Goal: Information Seeking & Learning: Check status

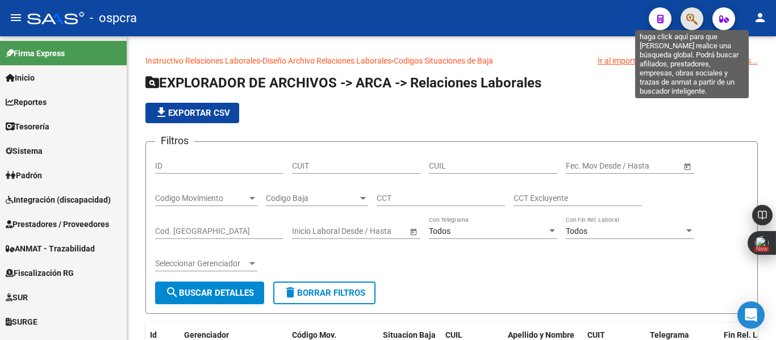
click at [696, 18] on icon "button" at bounding box center [691, 18] width 11 height 13
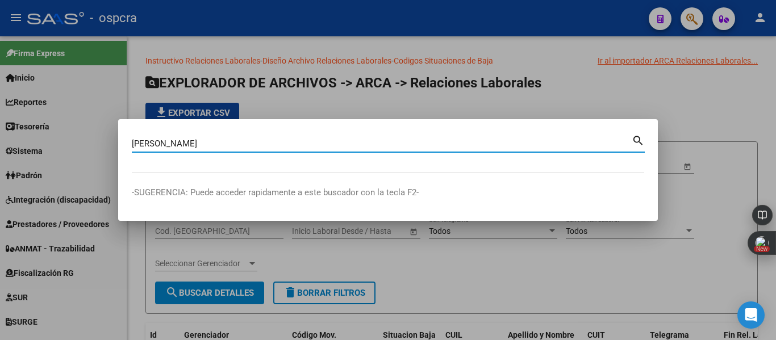
type input "[PERSON_NAME]"
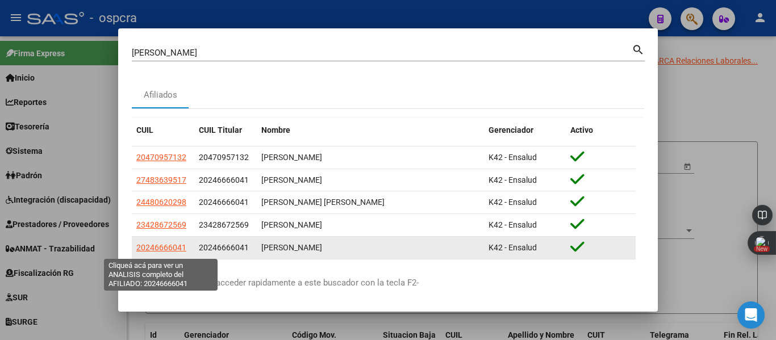
click at [170, 251] on span "20246666041" at bounding box center [161, 247] width 50 height 9
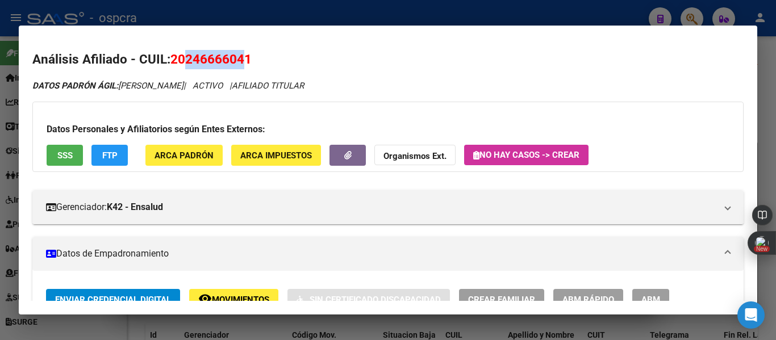
drag, startPoint x: 187, startPoint y: 56, endPoint x: 245, endPoint y: 57, distance: 58.5
click at [245, 57] on span "20246666041" at bounding box center [210, 59] width 81 height 15
copy span "24666604"
click at [0, 44] on div at bounding box center [388, 170] width 776 height 340
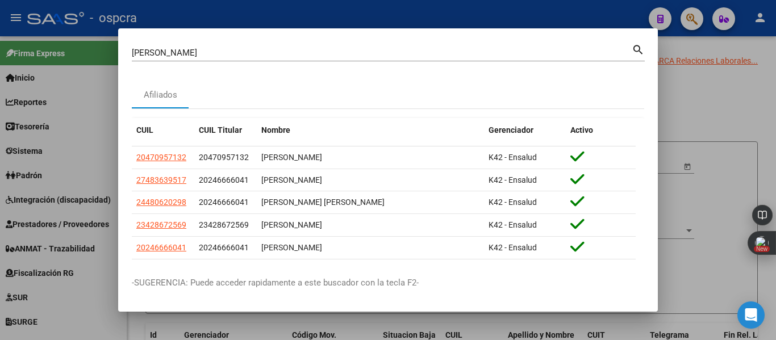
click at [492, 18] on div at bounding box center [388, 170] width 776 height 340
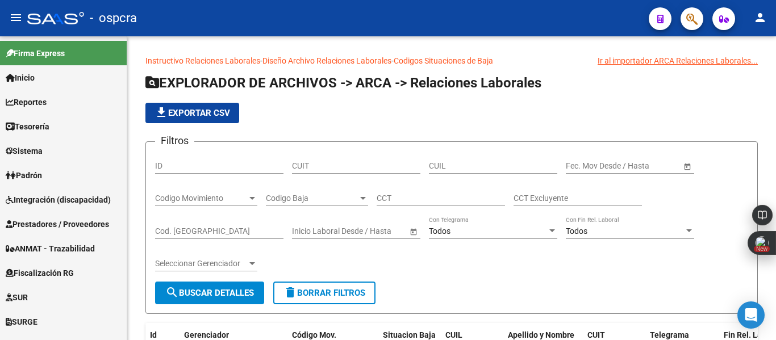
click at [693, 32] on mat-toolbar "menu - ospcra person" at bounding box center [388, 18] width 776 height 36
click at [52, 174] on link "Padrón" at bounding box center [63, 175] width 127 height 24
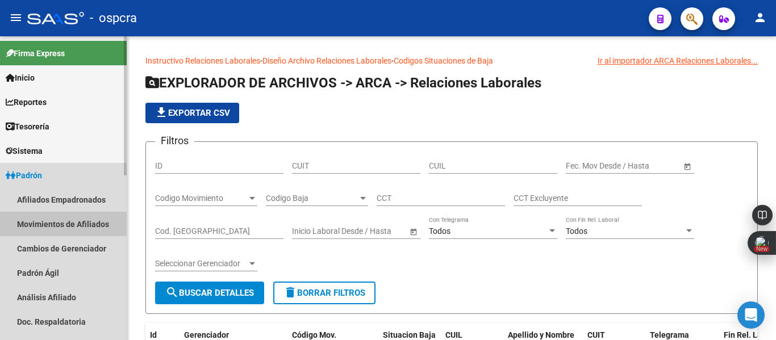
click at [77, 217] on link "Movimientos de Afiliados" at bounding box center [63, 224] width 127 height 24
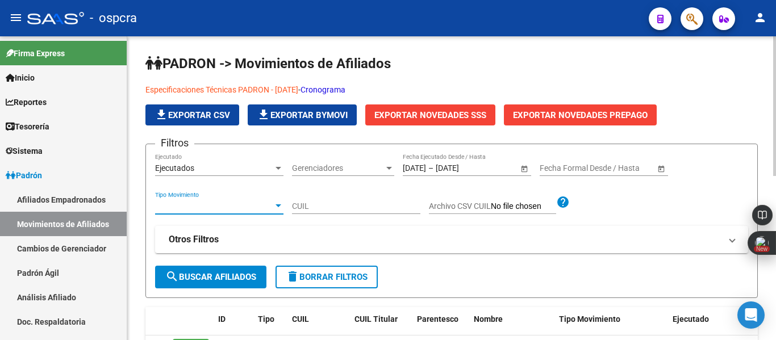
click at [257, 208] on span "Tipo Movimiento" at bounding box center [214, 207] width 118 height 10
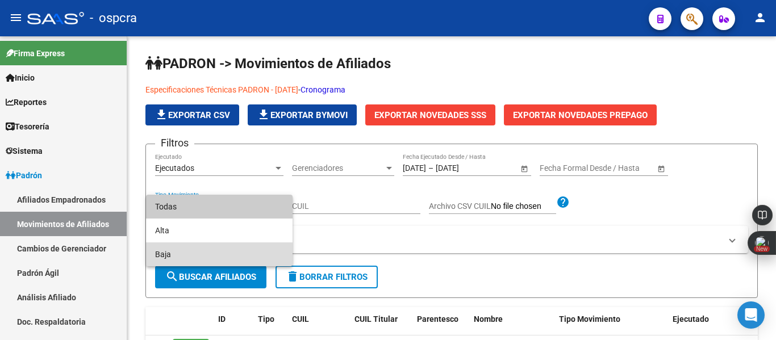
click at [232, 255] on span "Baja" at bounding box center [219, 255] width 128 height 24
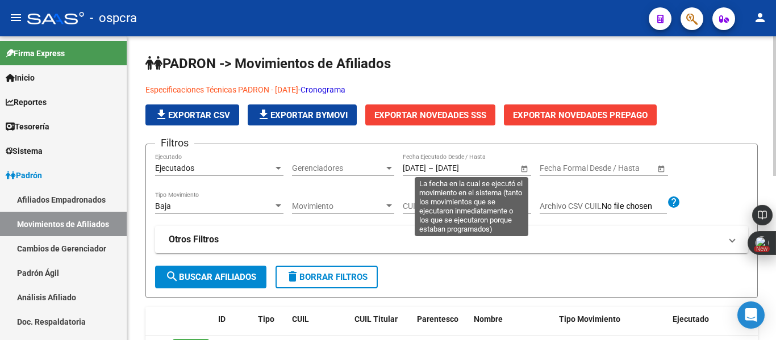
click at [529, 168] on span "Open calendar" at bounding box center [524, 168] width 27 height 27
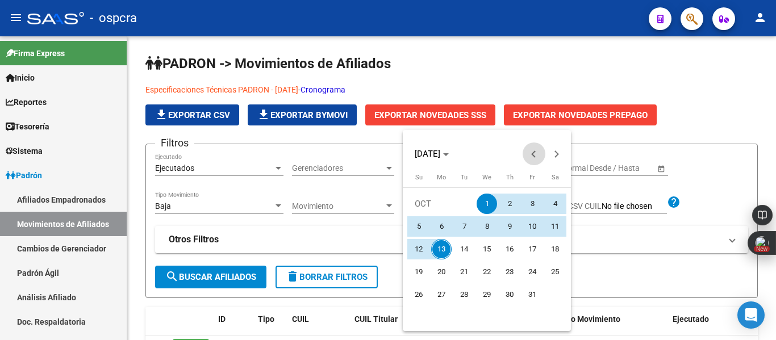
click at [531, 151] on span "Previous month" at bounding box center [534, 154] width 23 height 23
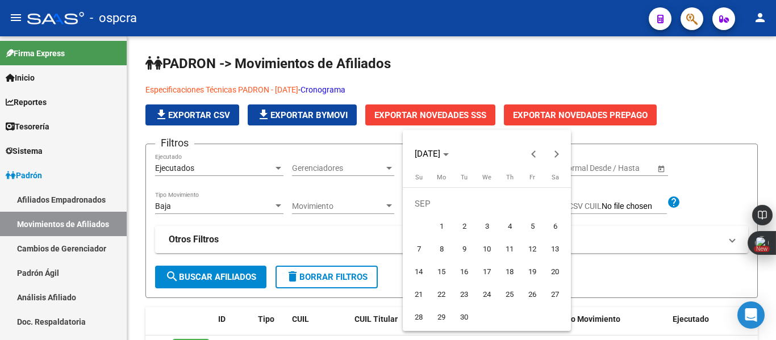
click at [440, 223] on span "1" at bounding box center [441, 226] width 20 height 20
type input "[DATE]"
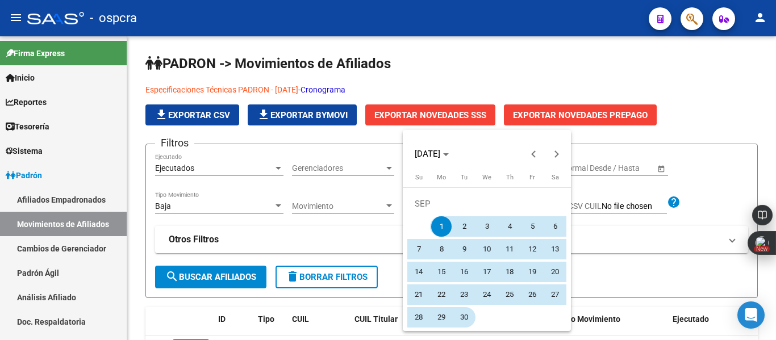
click at [464, 323] on span "30" at bounding box center [464, 317] width 20 height 20
type input "[DATE]"
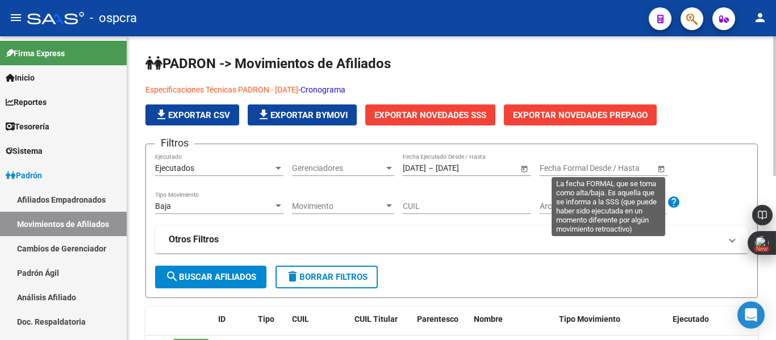
click at [662, 164] on span "Open calendar" at bounding box center [661, 168] width 27 height 27
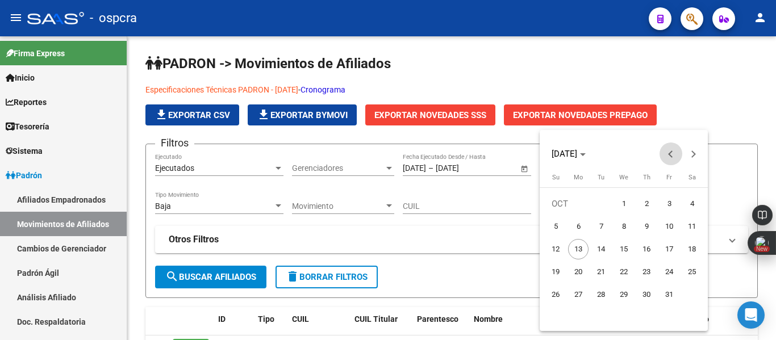
click at [669, 150] on span "Previous month" at bounding box center [671, 154] width 23 height 23
click at [574, 227] on span "1" at bounding box center [578, 226] width 20 height 20
type input "[DATE]"
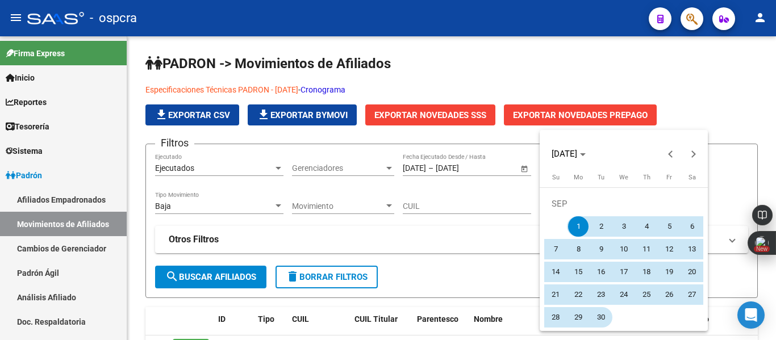
click at [596, 311] on span "30" at bounding box center [601, 317] width 20 height 20
type input "[DATE]"
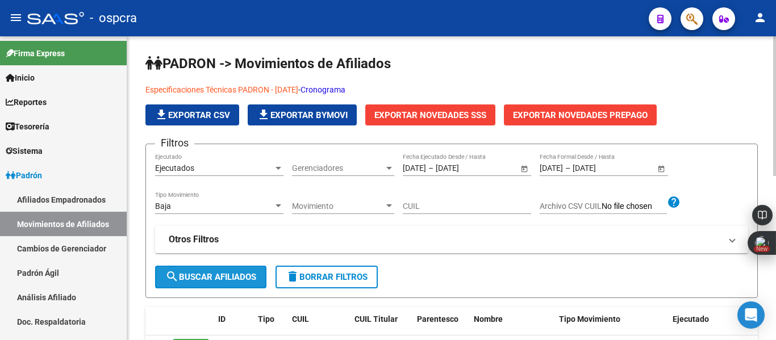
click at [228, 283] on button "search Buscar Afiliados" at bounding box center [210, 277] width 111 height 23
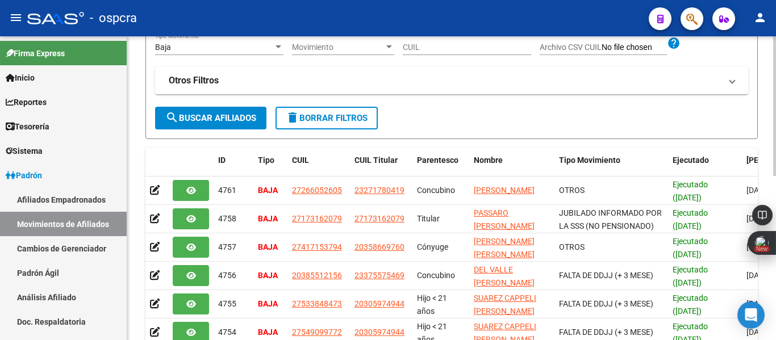
scroll to position [182, 0]
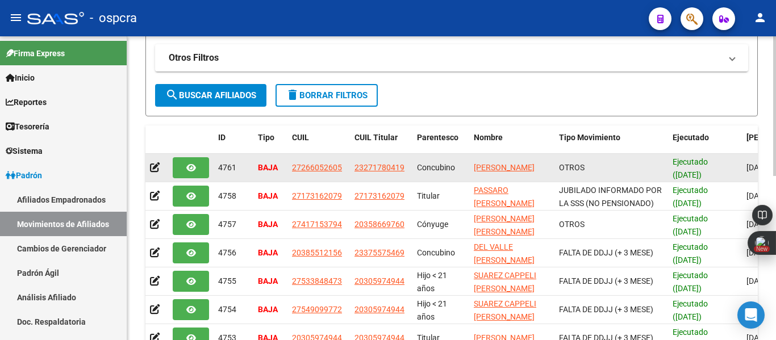
click at [497, 168] on app-link-go-to "[PERSON_NAME]" at bounding box center [504, 167] width 61 height 13
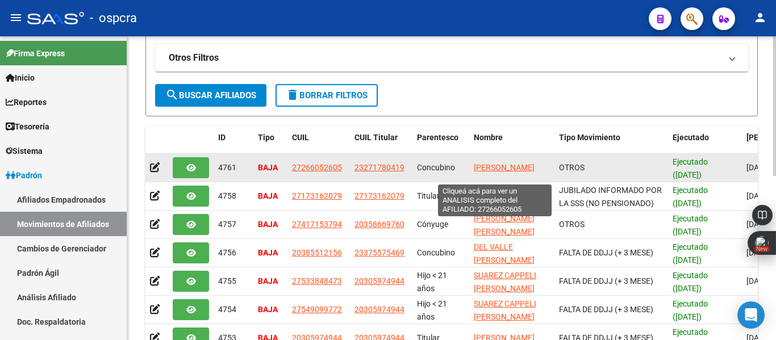
click at [497, 166] on span "[PERSON_NAME]" at bounding box center [504, 167] width 61 height 9
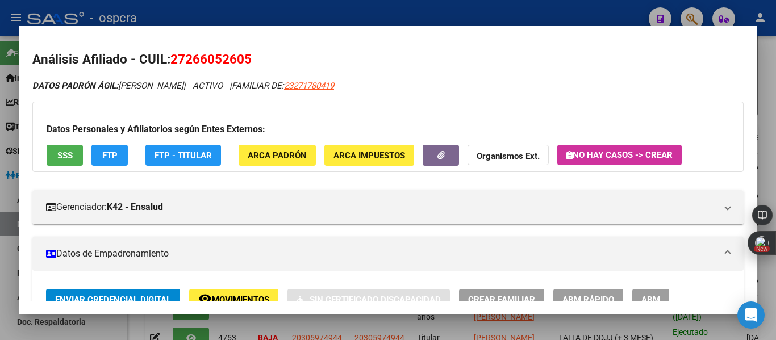
click at [0, 264] on div at bounding box center [388, 170] width 776 height 340
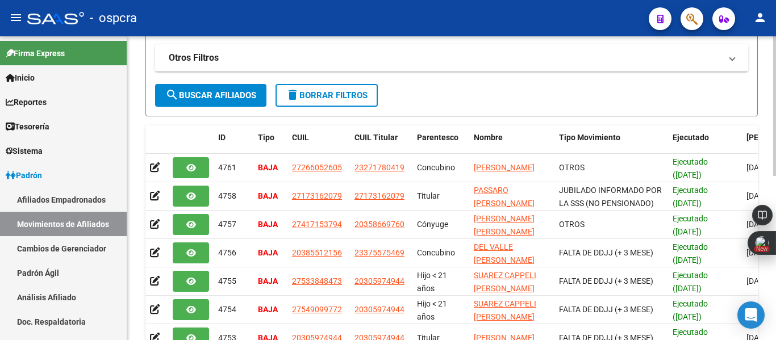
scroll to position [0, 0]
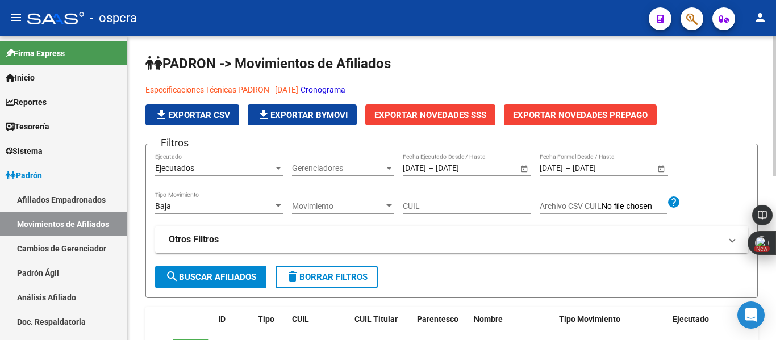
click at [774, 56] on div at bounding box center [774, 188] width 3 height 304
click at [774, 56] on div at bounding box center [774, 106] width 3 height 140
click at [205, 115] on span "file_download Exportar CSV" at bounding box center [193, 115] width 76 height 10
click at [308, 117] on span "file_download Exportar Bymovi" at bounding box center [302, 115] width 91 height 10
click at [750, 121] on div "Especificaciones Técnicas PADRON - [DATE] - Cronograma file_download Exportar C…" at bounding box center [451, 105] width 612 height 42
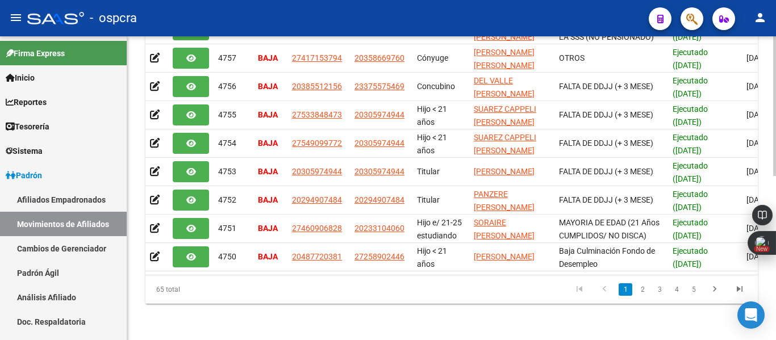
scroll to position [358, 0]
click at [637, 288] on link "2" at bounding box center [643, 289] width 14 height 12
click at [648, 290] on div "65 total 1 2 3 4 5" at bounding box center [451, 290] width 612 height 28
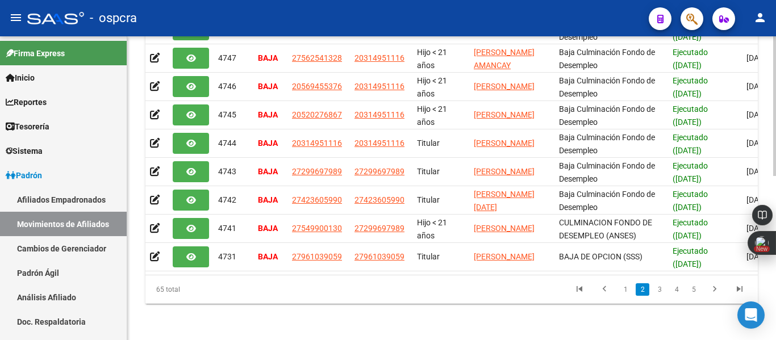
scroll to position [358, 0]
click at [662, 294] on link "3" at bounding box center [660, 289] width 14 height 12
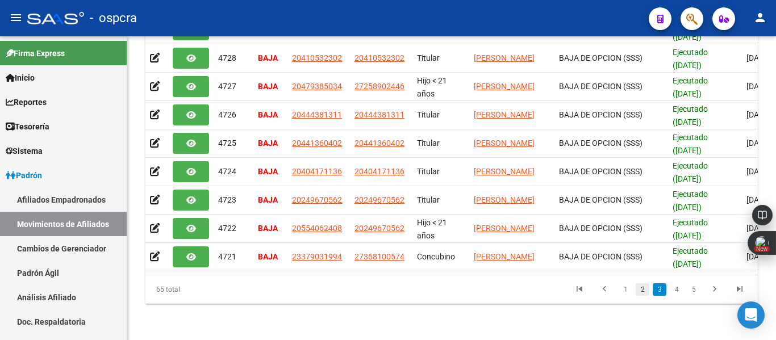
click at [643, 293] on link "2" at bounding box center [643, 289] width 14 height 12
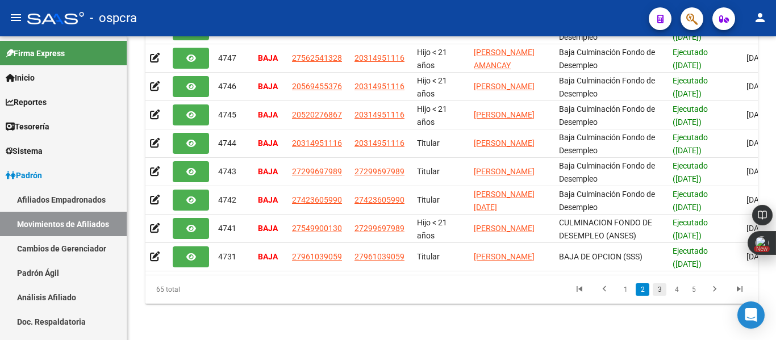
click at [658, 289] on link "3" at bounding box center [660, 289] width 14 height 12
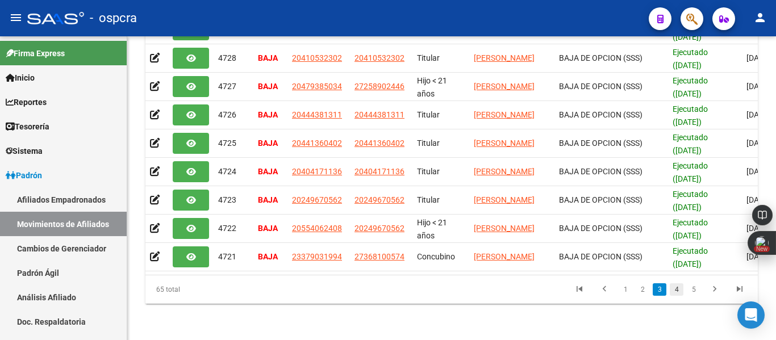
click at [676, 293] on link "4" at bounding box center [677, 289] width 14 height 12
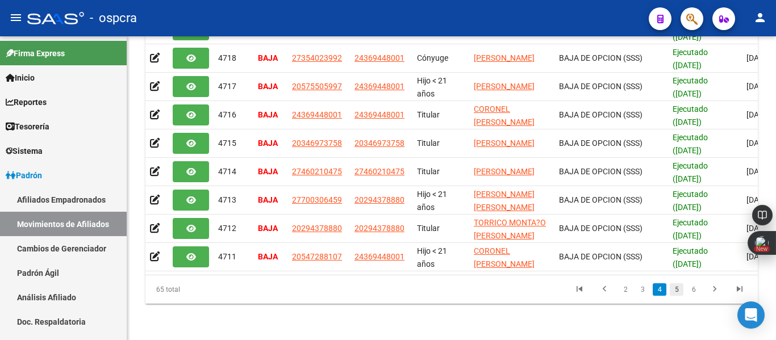
click at [675, 293] on link "5" at bounding box center [677, 289] width 14 height 12
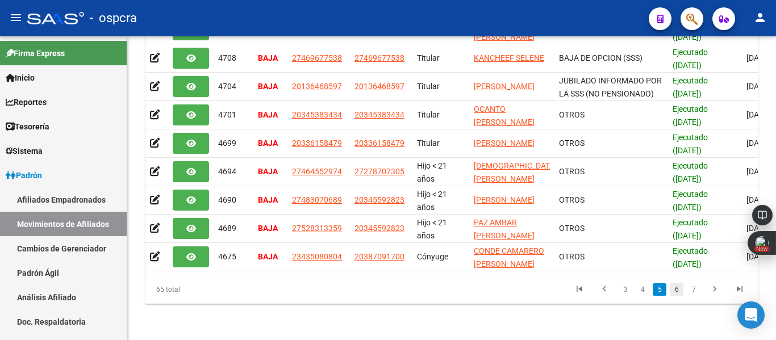
click at [681, 292] on link "6" at bounding box center [677, 289] width 14 height 12
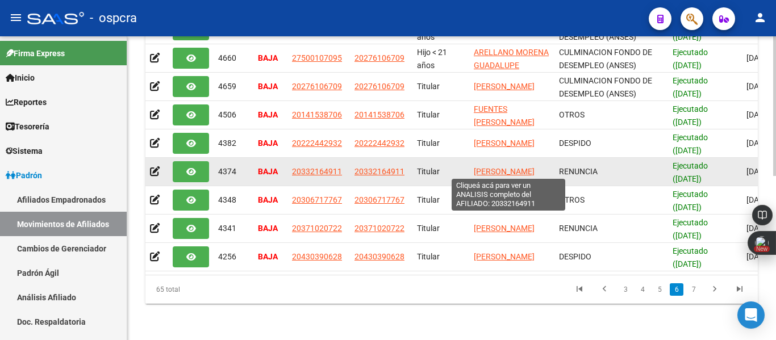
click at [513, 167] on span "[PERSON_NAME]" at bounding box center [504, 171] width 61 height 9
type textarea "20332164911"
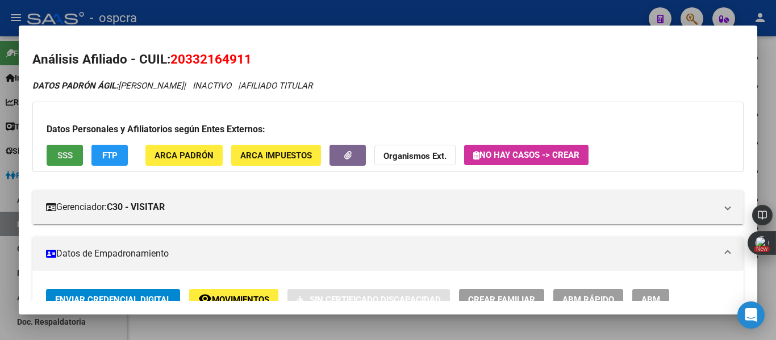
click at [57, 155] on span "SSS" at bounding box center [64, 156] width 15 height 10
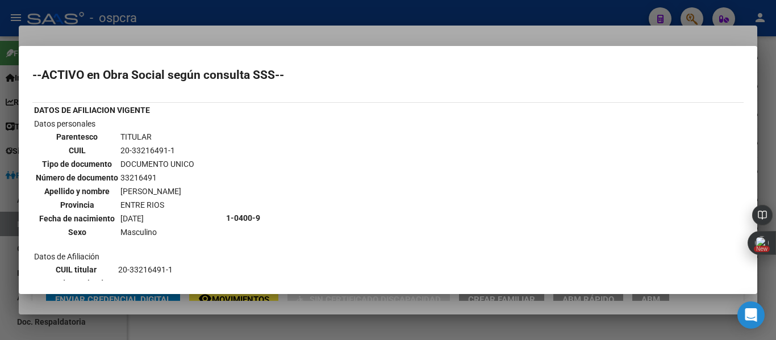
click at [0, 238] on div at bounding box center [388, 170] width 776 height 340
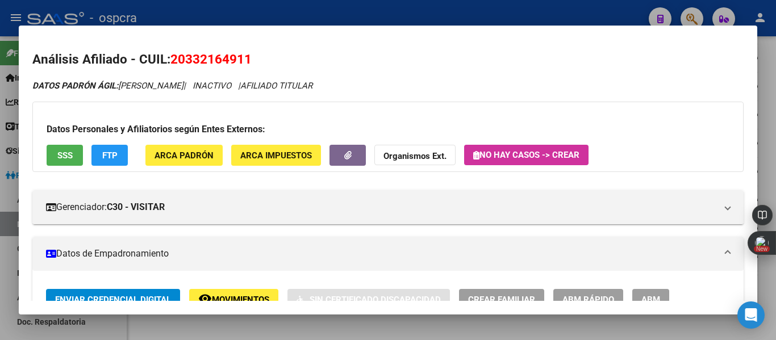
click at [0, 238] on div at bounding box center [388, 170] width 776 height 340
